Goal: Transaction & Acquisition: Purchase product/service

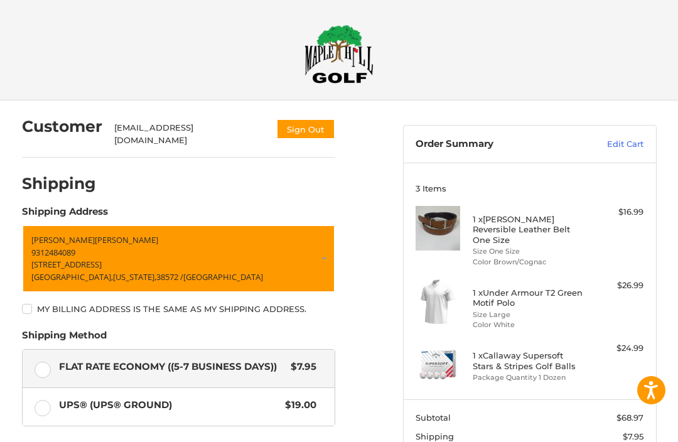
click at [429, 437] on span "Shipping" at bounding box center [434, 436] width 38 height 10
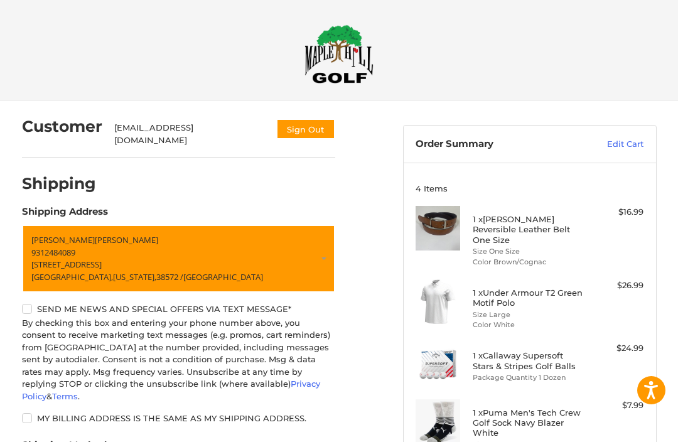
click at [341, 71] on img at bounding box center [338, 53] width 69 height 59
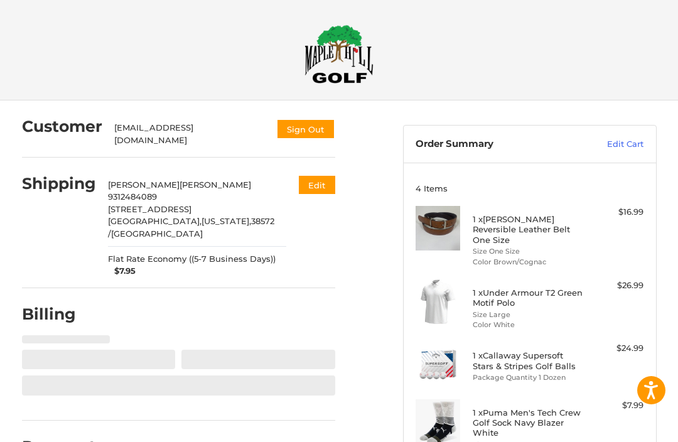
select select "**"
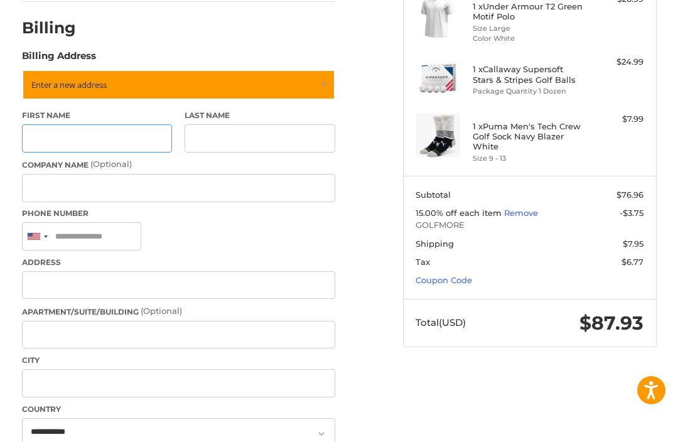
scroll to position [306, 0]
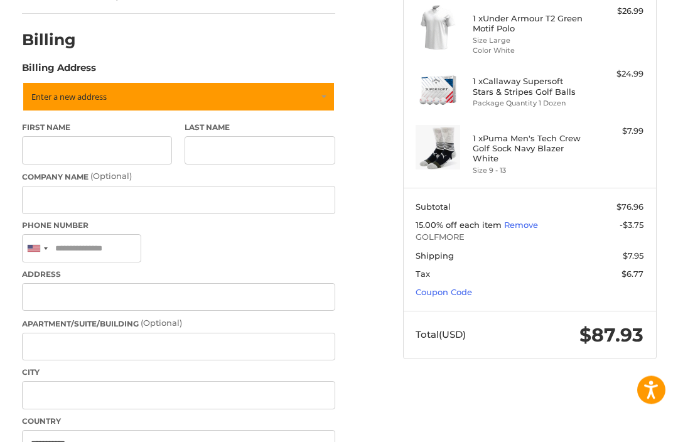
click at [469, 292] on link "Coupon Code" at bounding box center [443, 292] width 56 height 10
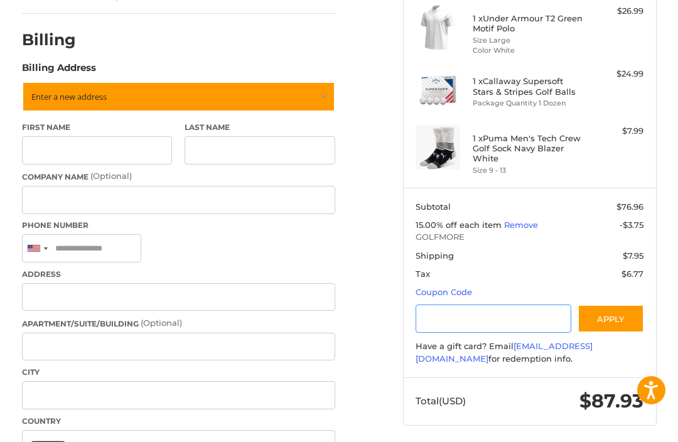
click at [479, 313] on input "Gift Certificate or Coupon Code" at bounding box center [493, 318] width 156 height 28
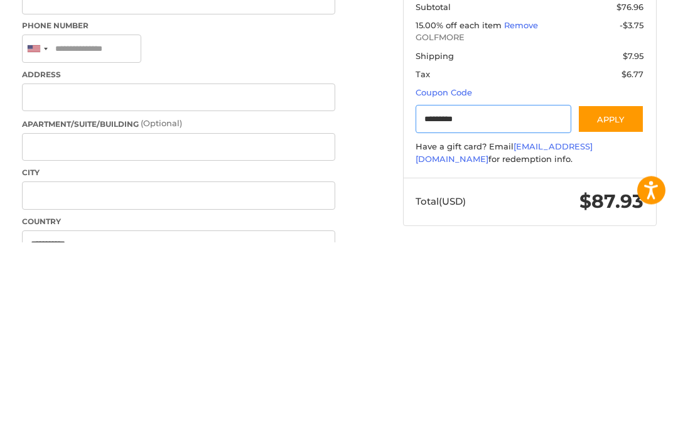
type input "*********"
click at [614, 305] on button "Apply" at bounding box center [610, 319] width 67 height 28
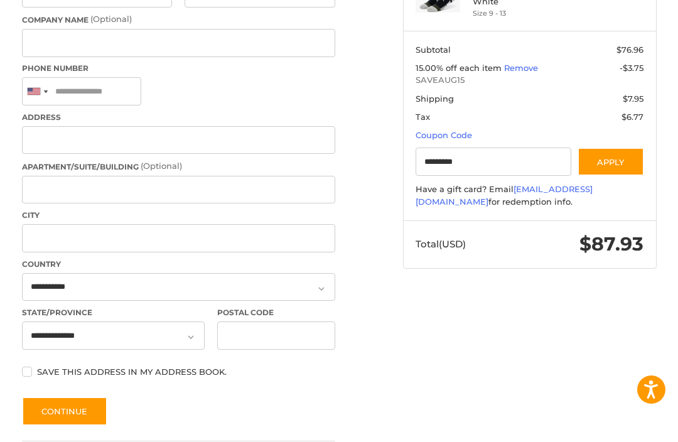
click at [618, 158] on button "Apply" at bounding box center [610, 162] width 67 height 28
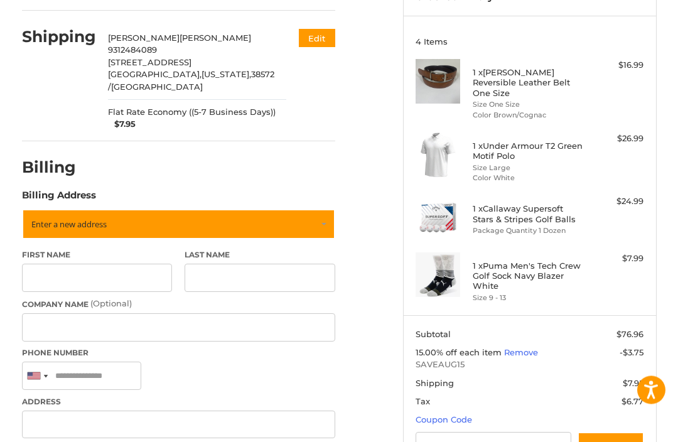
scroll to position [0, 0]
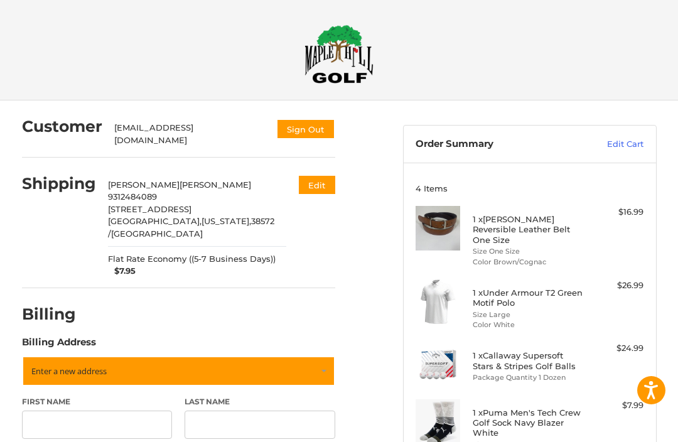
click at [343, 61] on img at bounding box center [338, 53] width 69 height 59
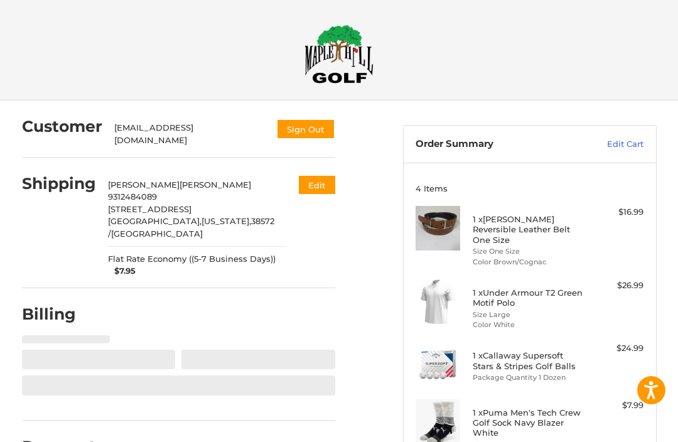
select select "**"
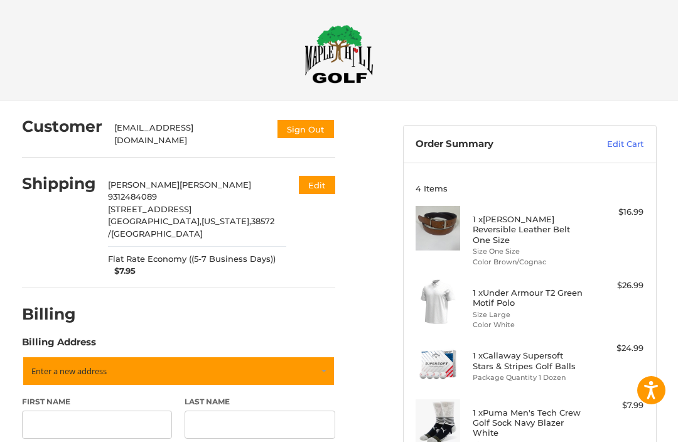
click at [343, 66] on img at bounding box center [338, 53] width 69 height 59
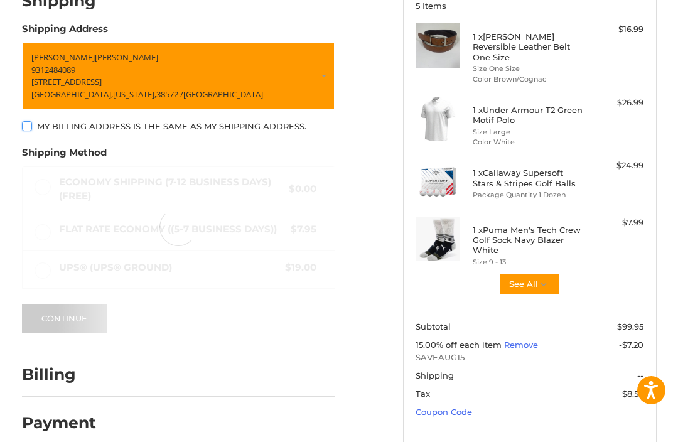
scroll to position [198, 0]
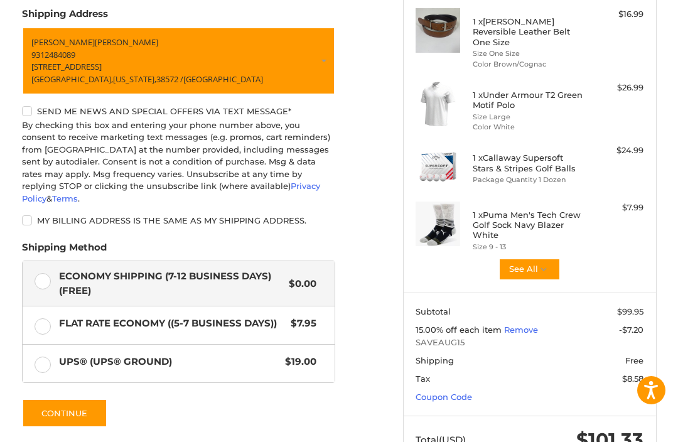
click at [552, 264] on button "See All" at bounding box center [529, 269] width 62 height 23
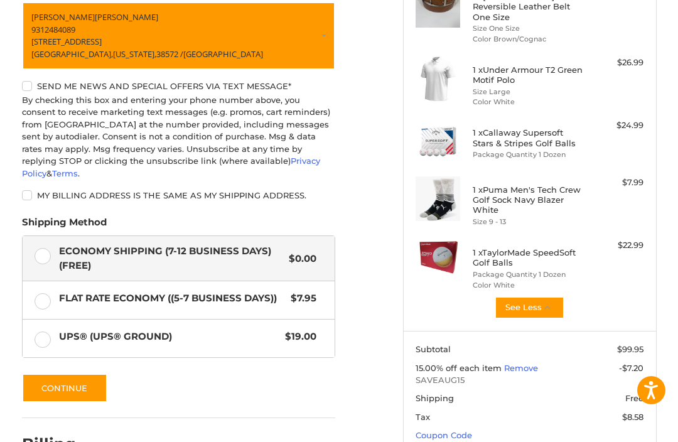
scroll to position [260, 0]
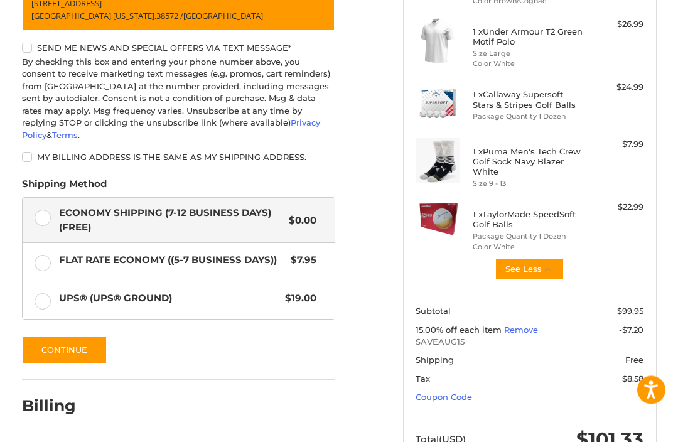
click at [83, 337] on button "Continue" at bounding box center [64, 350] width 85 height 29
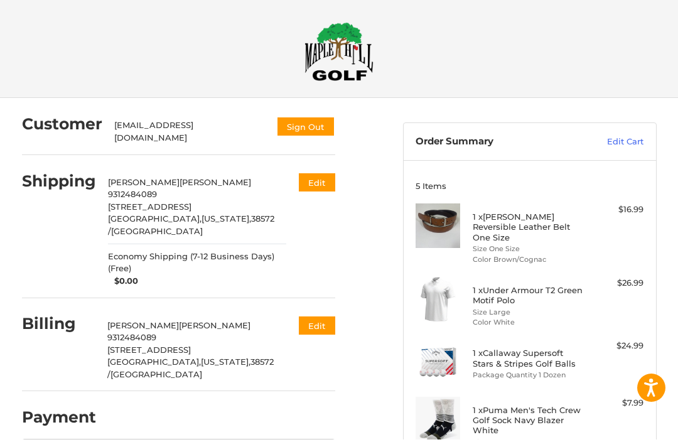
scroll to position [3, 0]
click at [314, 316] on button "Edit" at bounding box center [317, 325] width 36 height 18
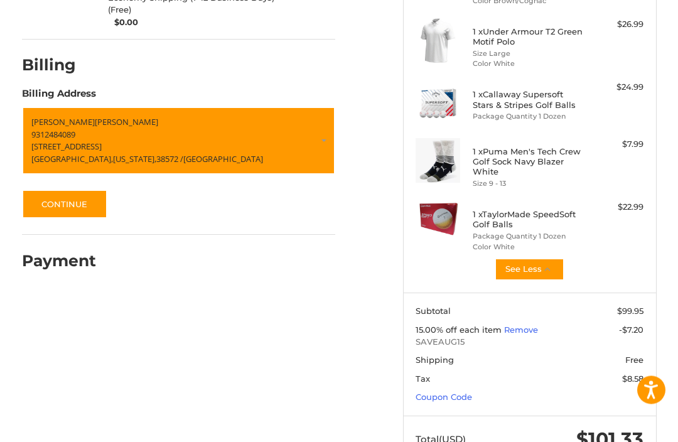
scroll to position [211, 0]
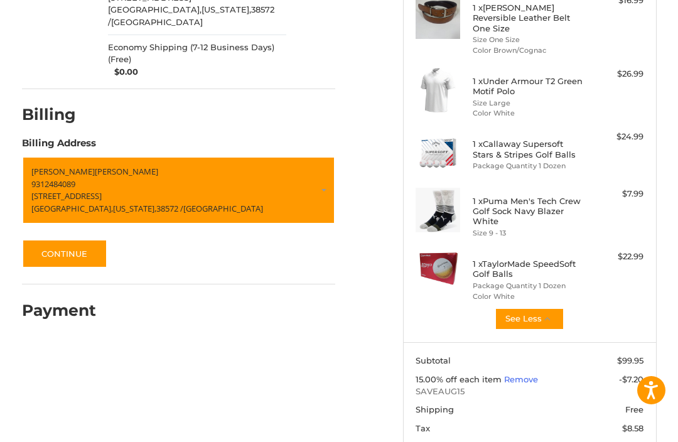
click at [318, 190] on p "[STREET_ADDRESS]" at bounding box center [178, 196] width 294 height 13
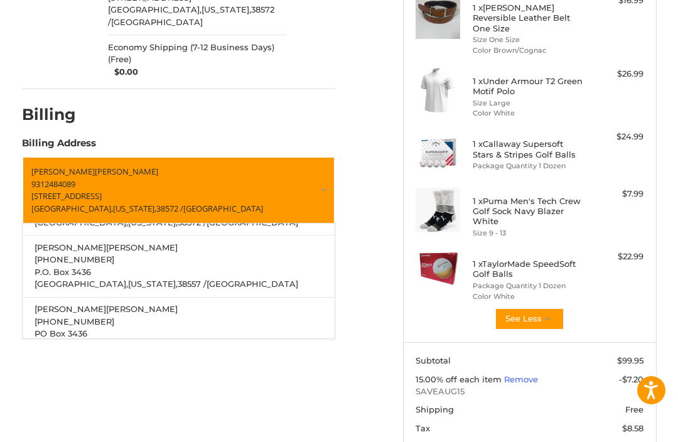
scroll to position [138, 0]
click at [265, 265] on p "P.O. Box 3436" at bounding box center [178, 271] width 287 height 13
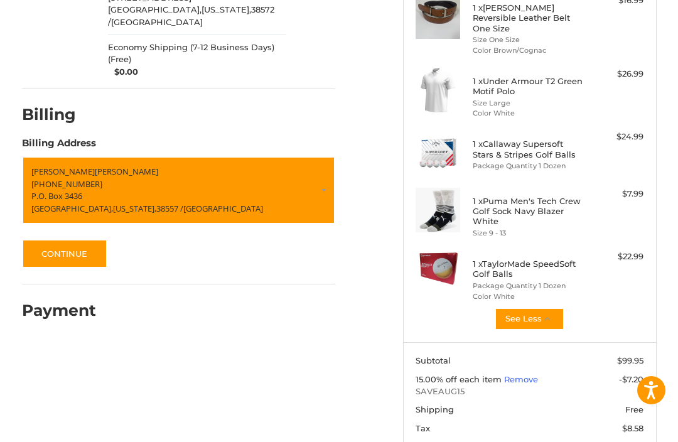
click at [78, 240] on button "Continue" at bounding box center [64, 253] width 85 height 29
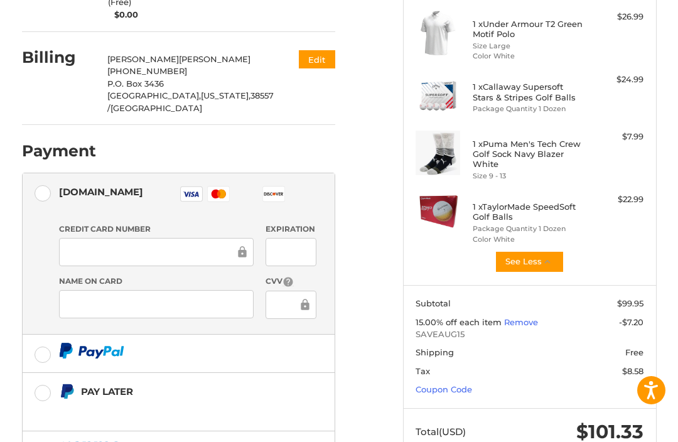
scroll to position [268, 0]
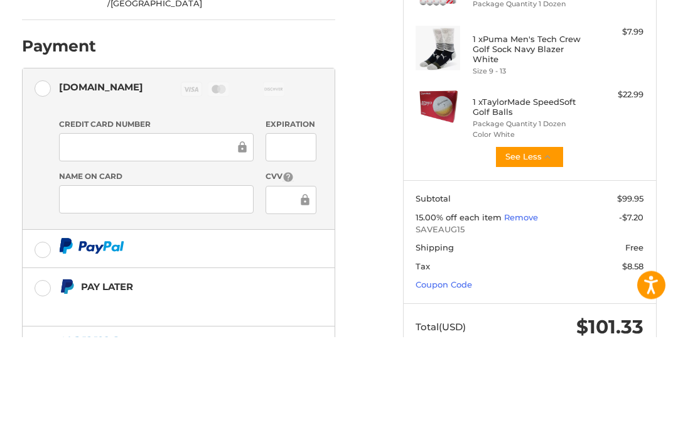
click at [302, 238] on div at bounding box center [290, 252] width 51 height 28
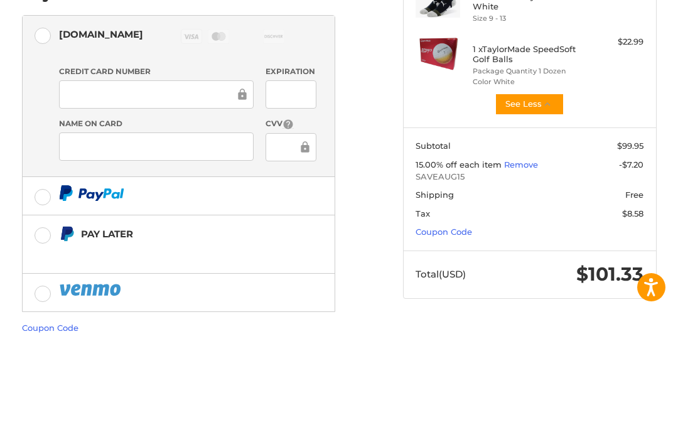
click at [288, 236] on div at bounding box center [290, 250] width 51 height 28
